Goal: Book appointment/travel/reservation

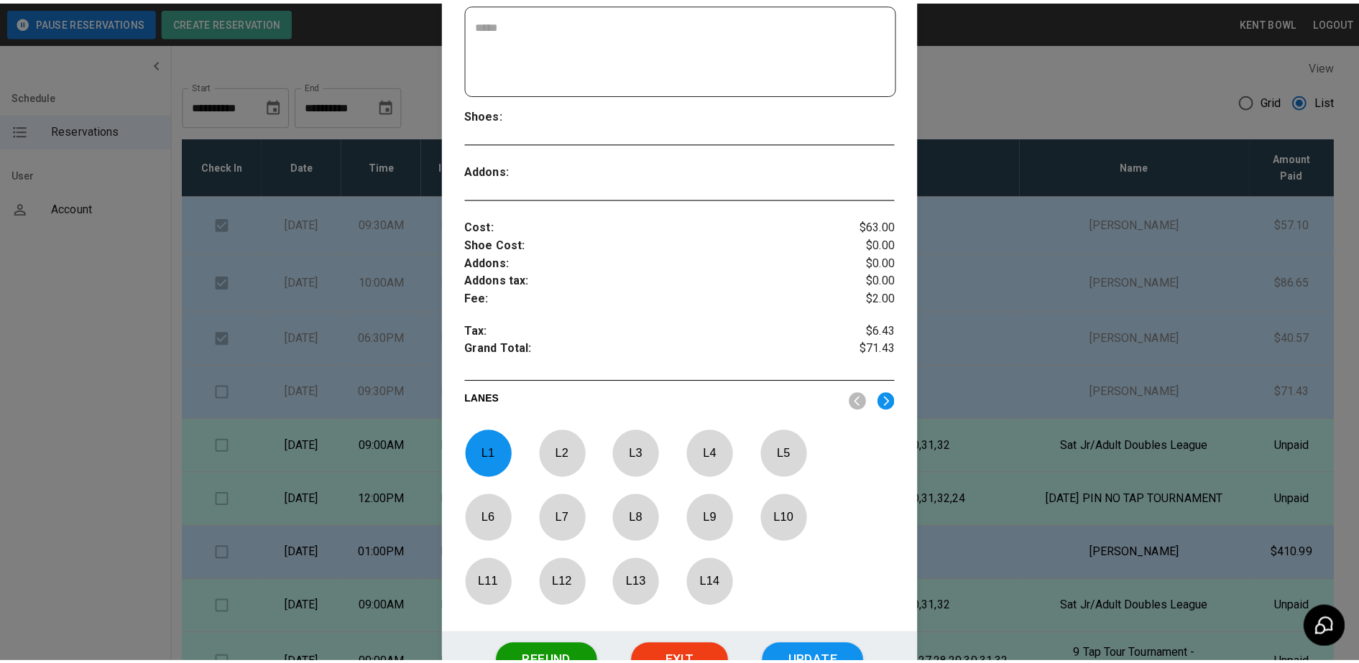
scroll to position [468, 0]
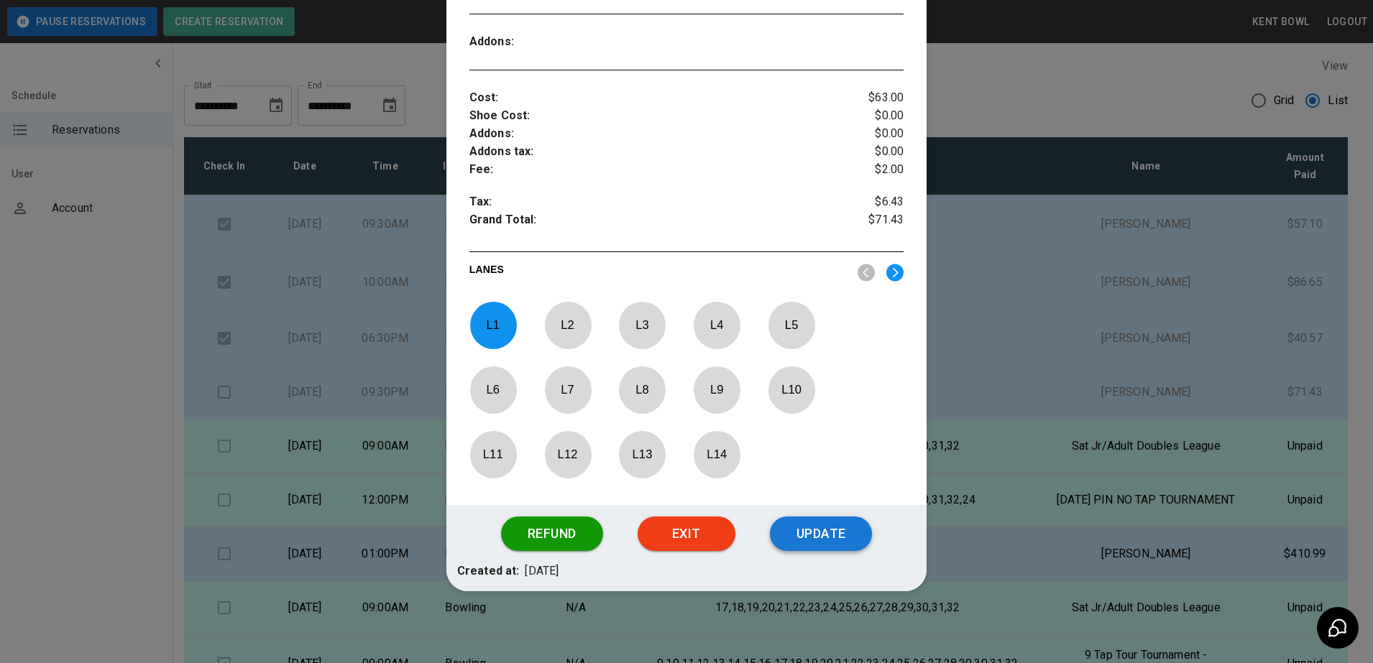
click at [823, 525] on button "Update" at bounding box center [821, 534] width 102 height 34
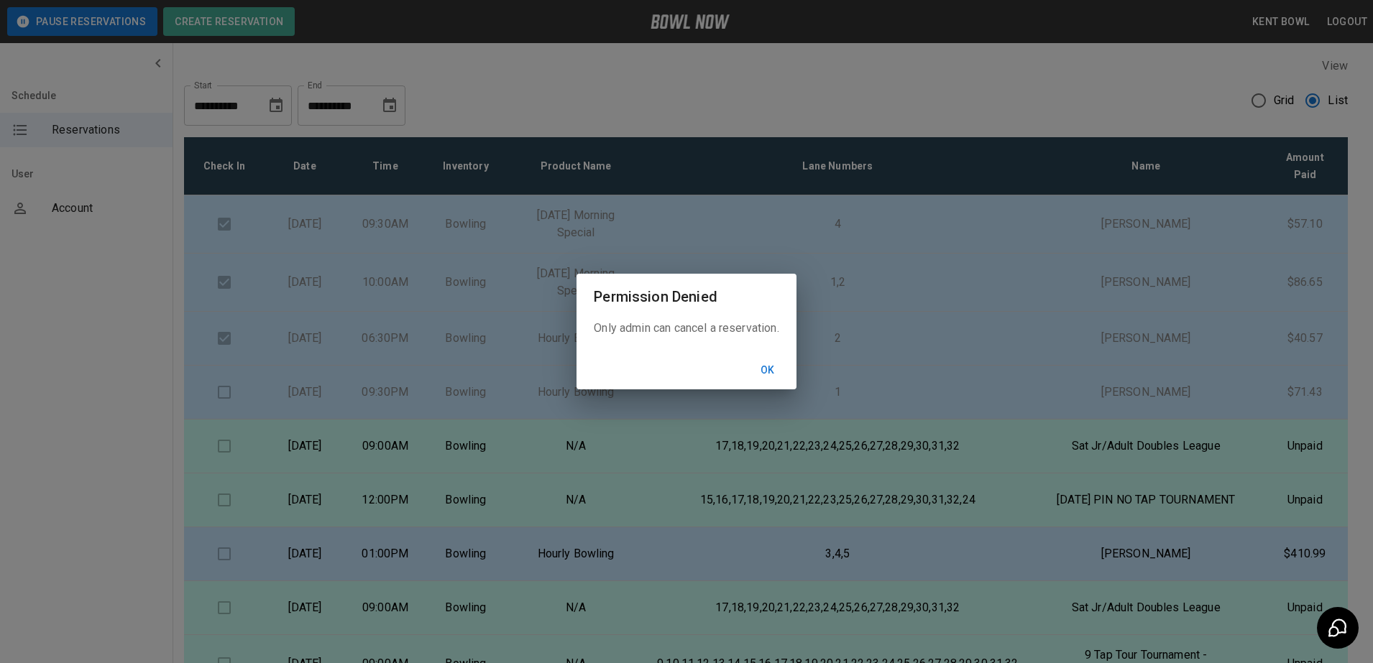
click at [765, 374] on button "Ok" at bounding box center [768, 370] width 46 height 27
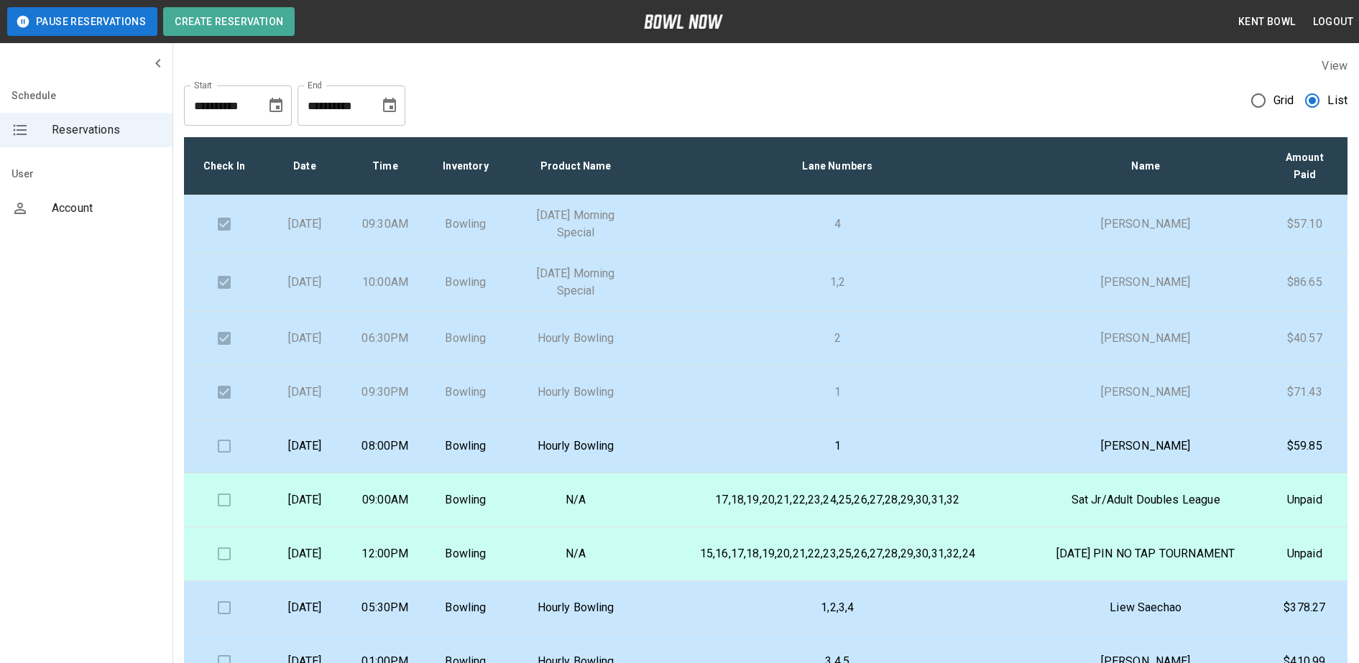
click at [405, 443] on td "08:00PM" at bounding box center [385, 447] width 80 height 54
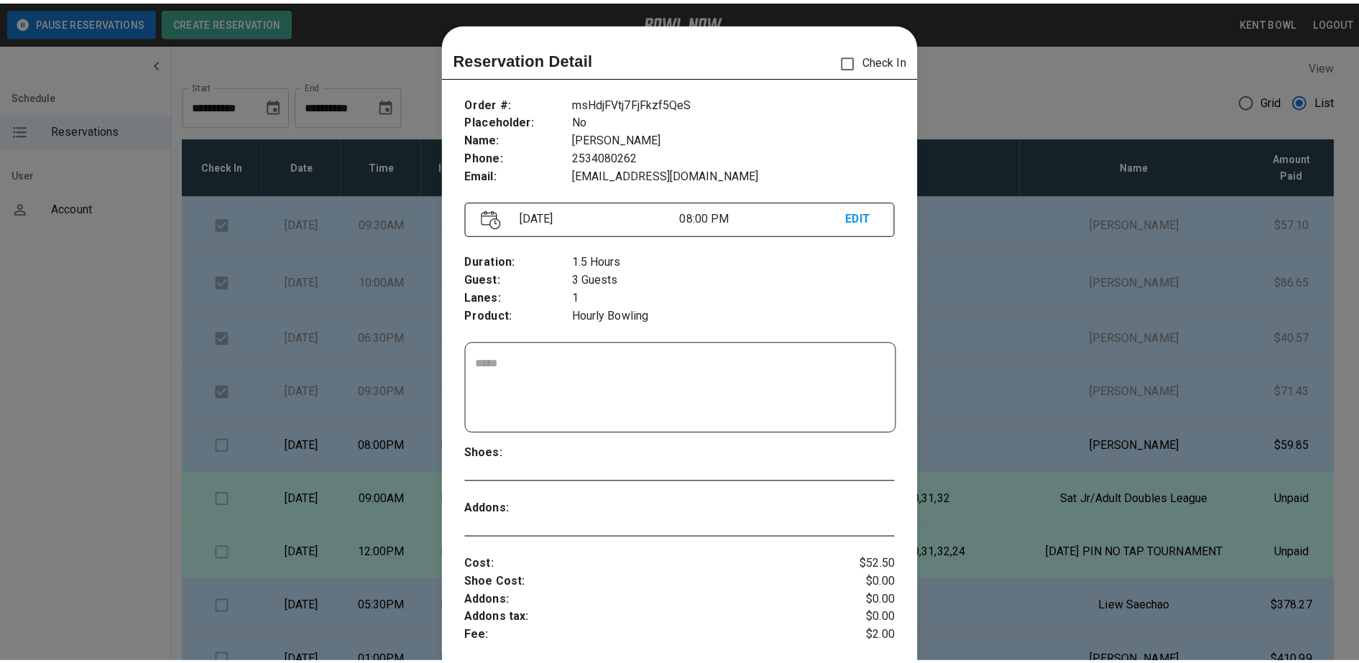
scroll to position [23, 0]
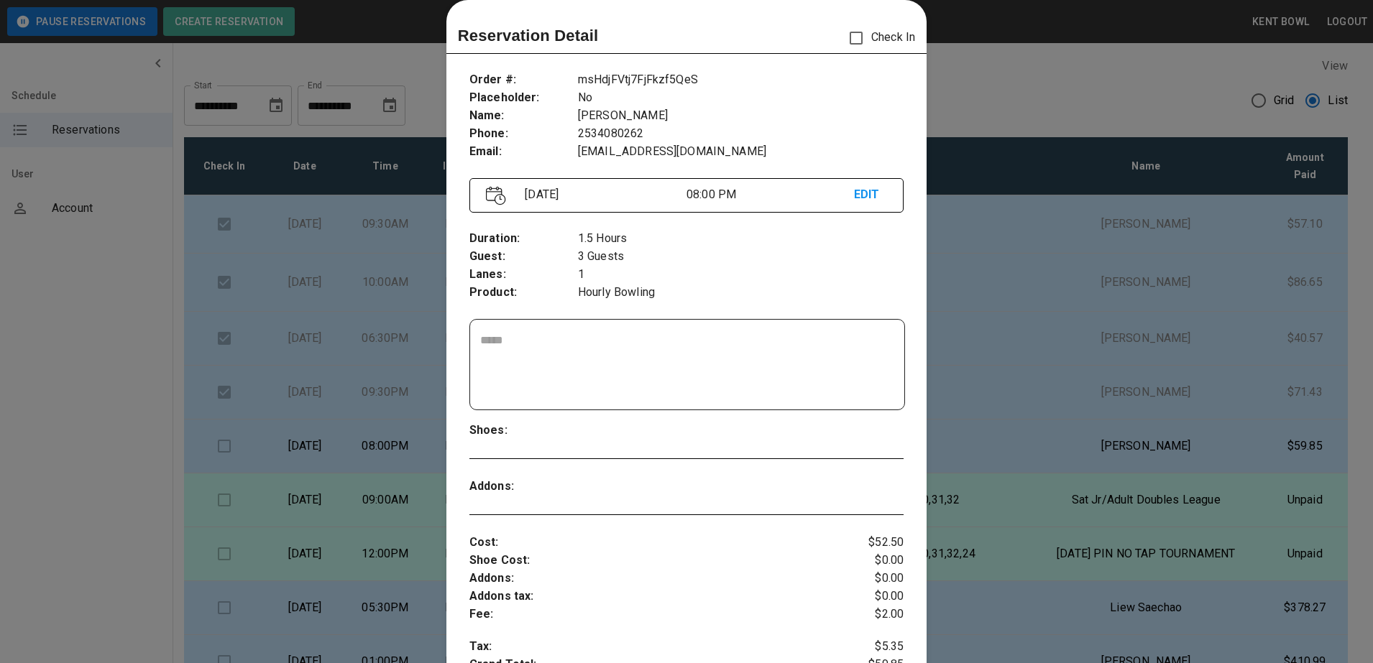
click at [100, 403] on div at bounding box center [686, 331] width 1373 height 663
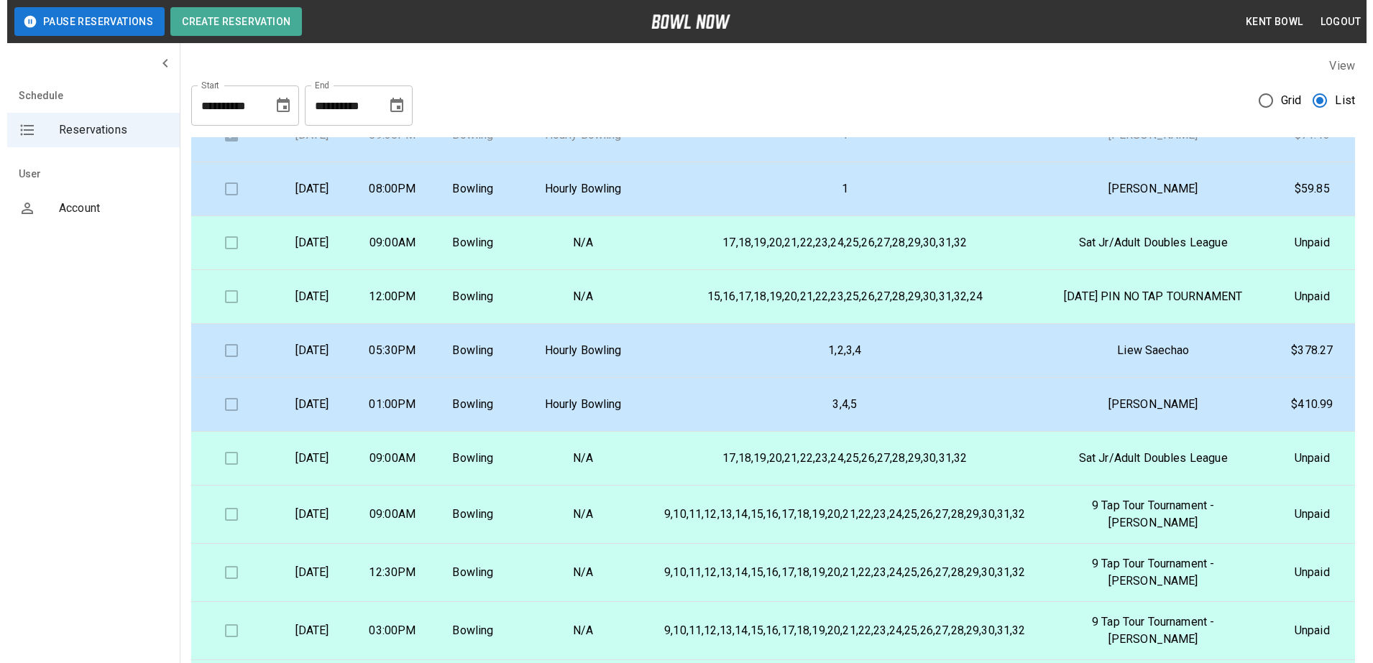
scroll to position [259, 0]
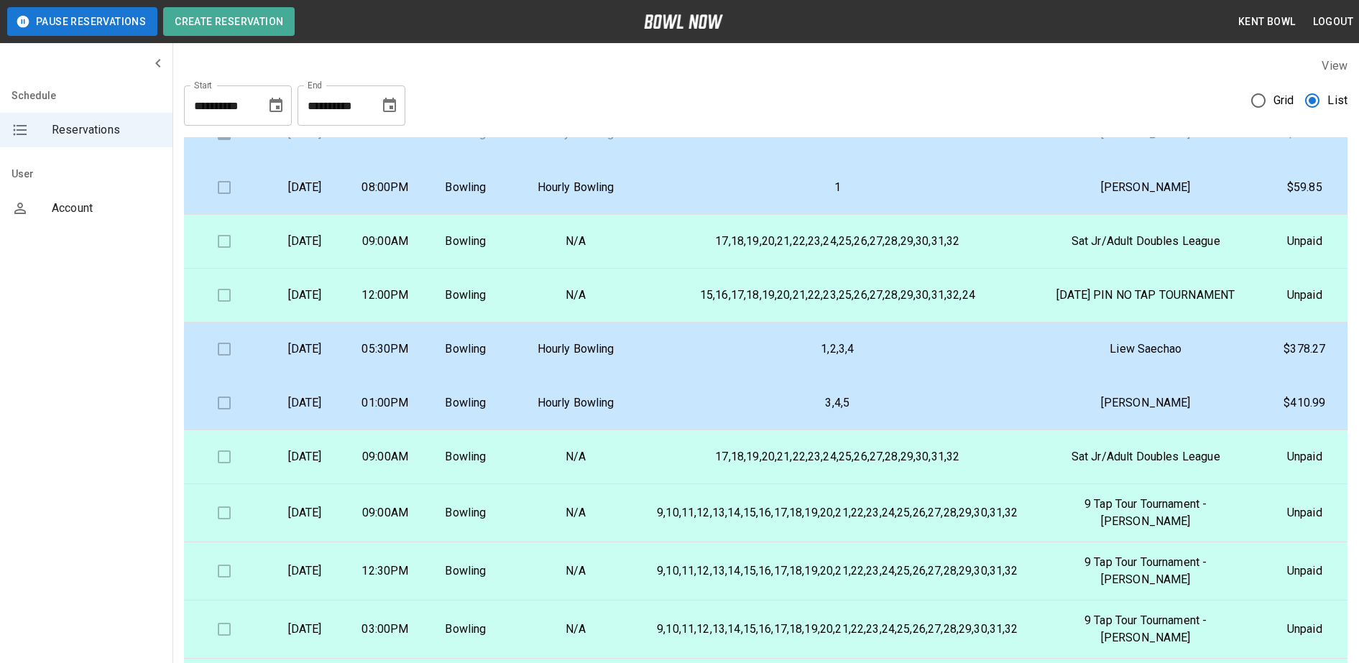
click at [333, 358] on p "[DATE]" at bounding box center [304, 349] width 57 height 17
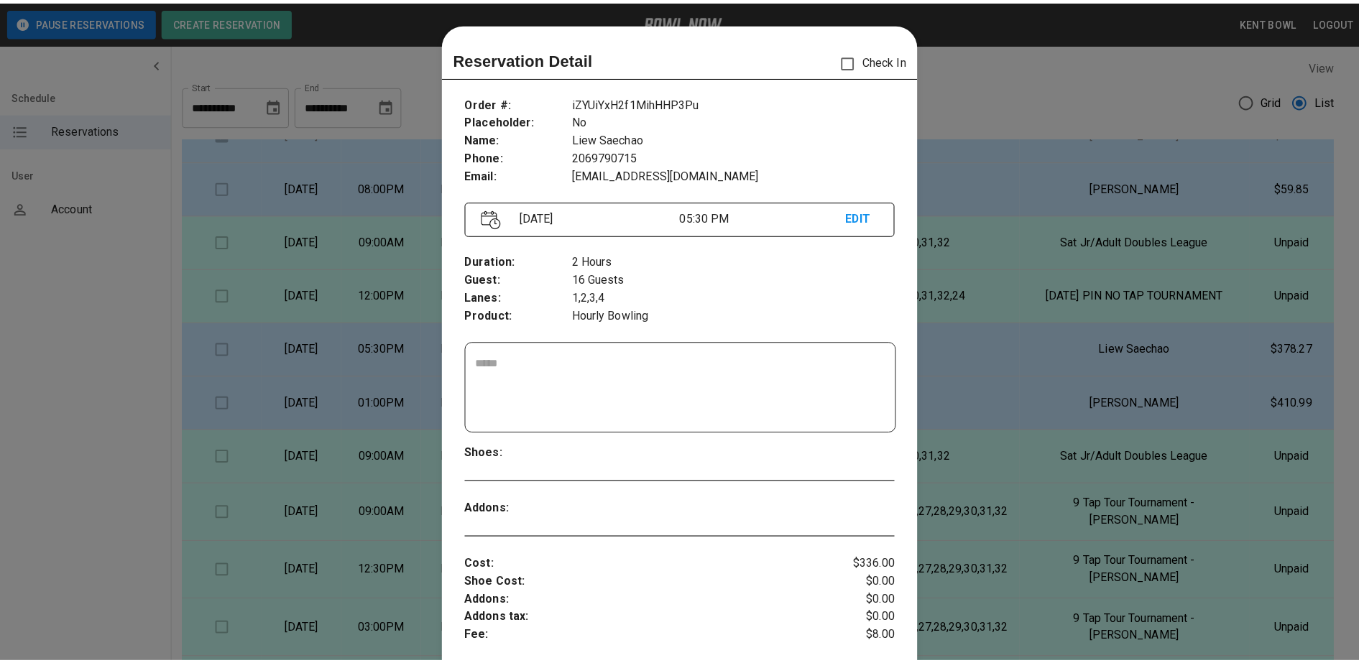
scroll to position [23, 0]
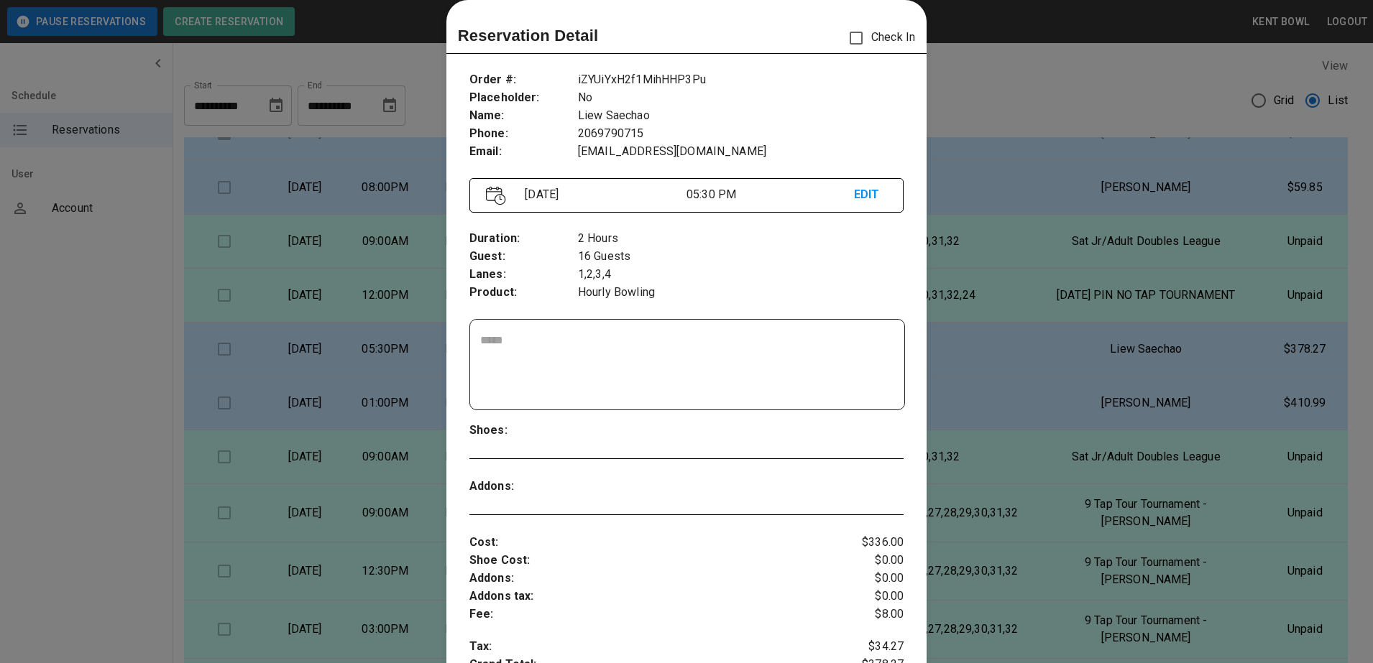
click at [88, 425] on div at bounding box center [686, 331] width 1373 height 663
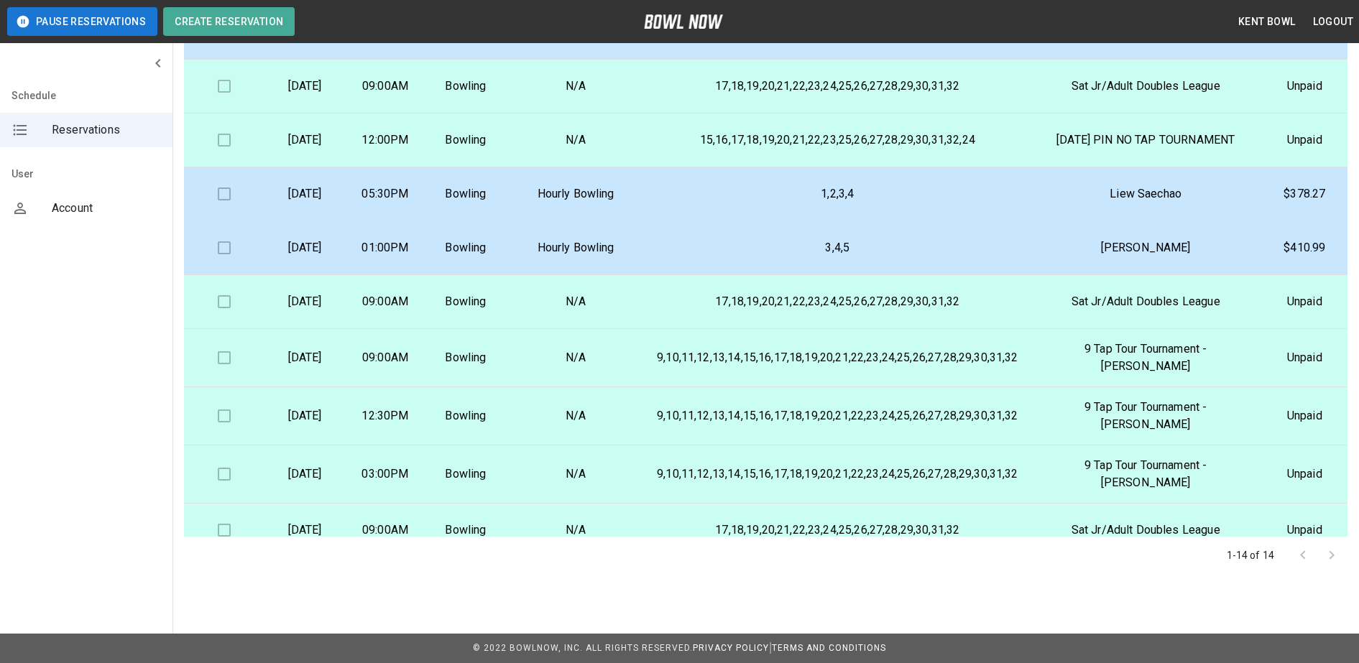
scroll to position [285, 0]
